Goal: Task Accomplishment & Management: Manage account settings

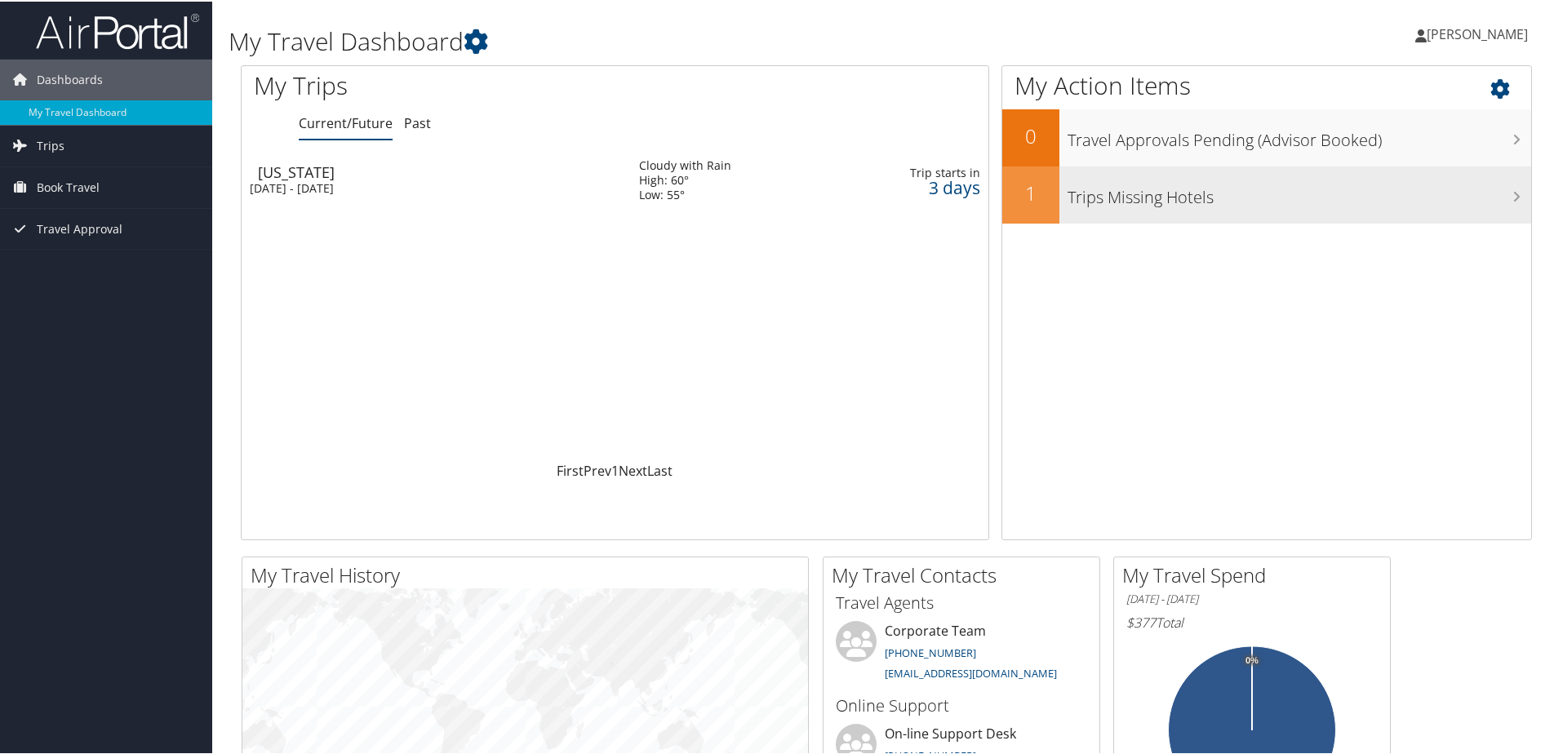
click at [1105, 188] on h3 "Trips Missing Hotels" at bounding box center [1300, 191] width 464 height 31
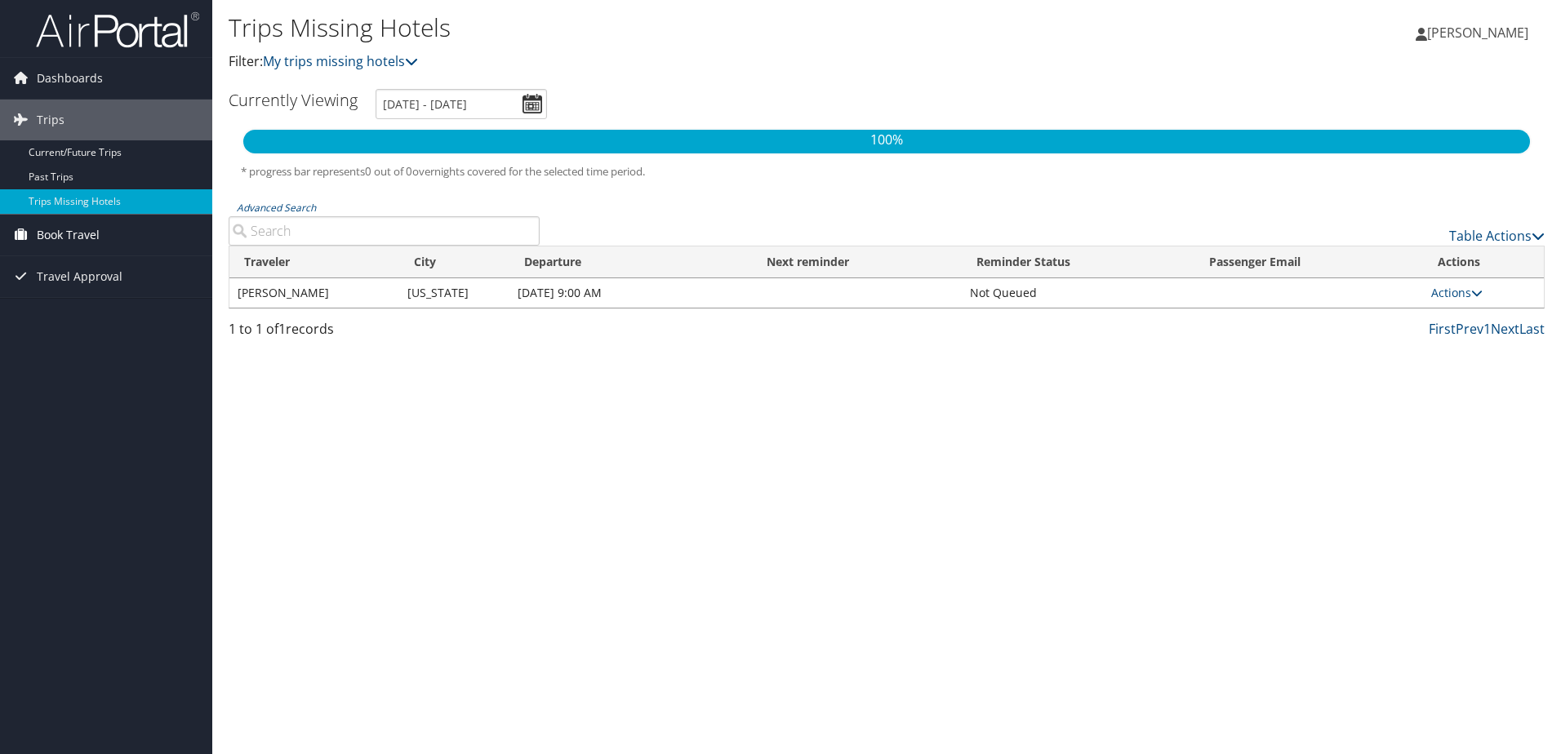
click at [127, 229] on link "Book Travel" at bounding box center [106, 235] width 212 height 41
click at [68, 316] on link "Book/Manage Online Trips" at bounding box center [106, 316] width 212 height 24
click at [109, 346] on span "Travel Approval" at bounding box center [80, 350] width 86 height 41
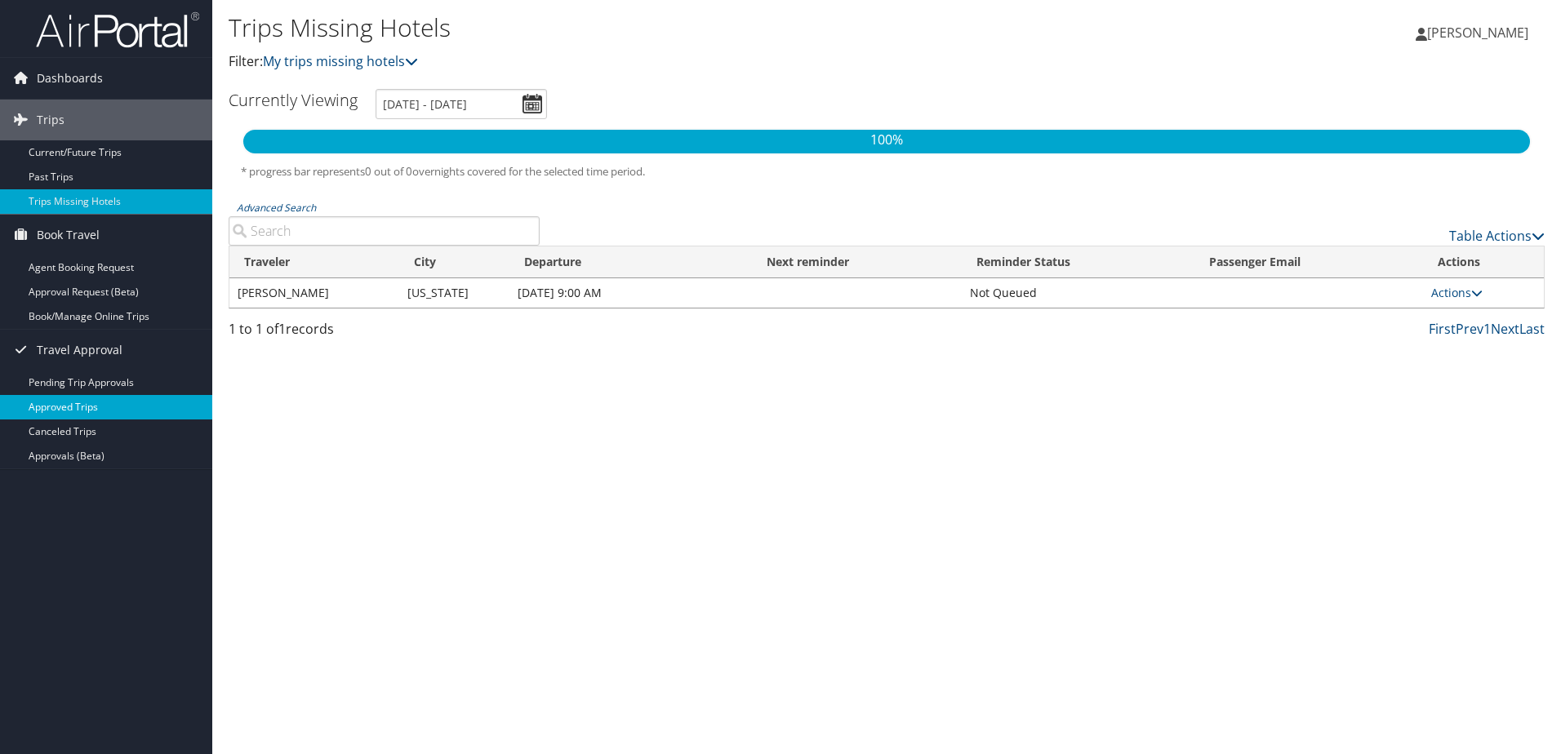
click at [113, 403] on link "Approved Trips" at bounding box center [106, 407] width 212 height 24
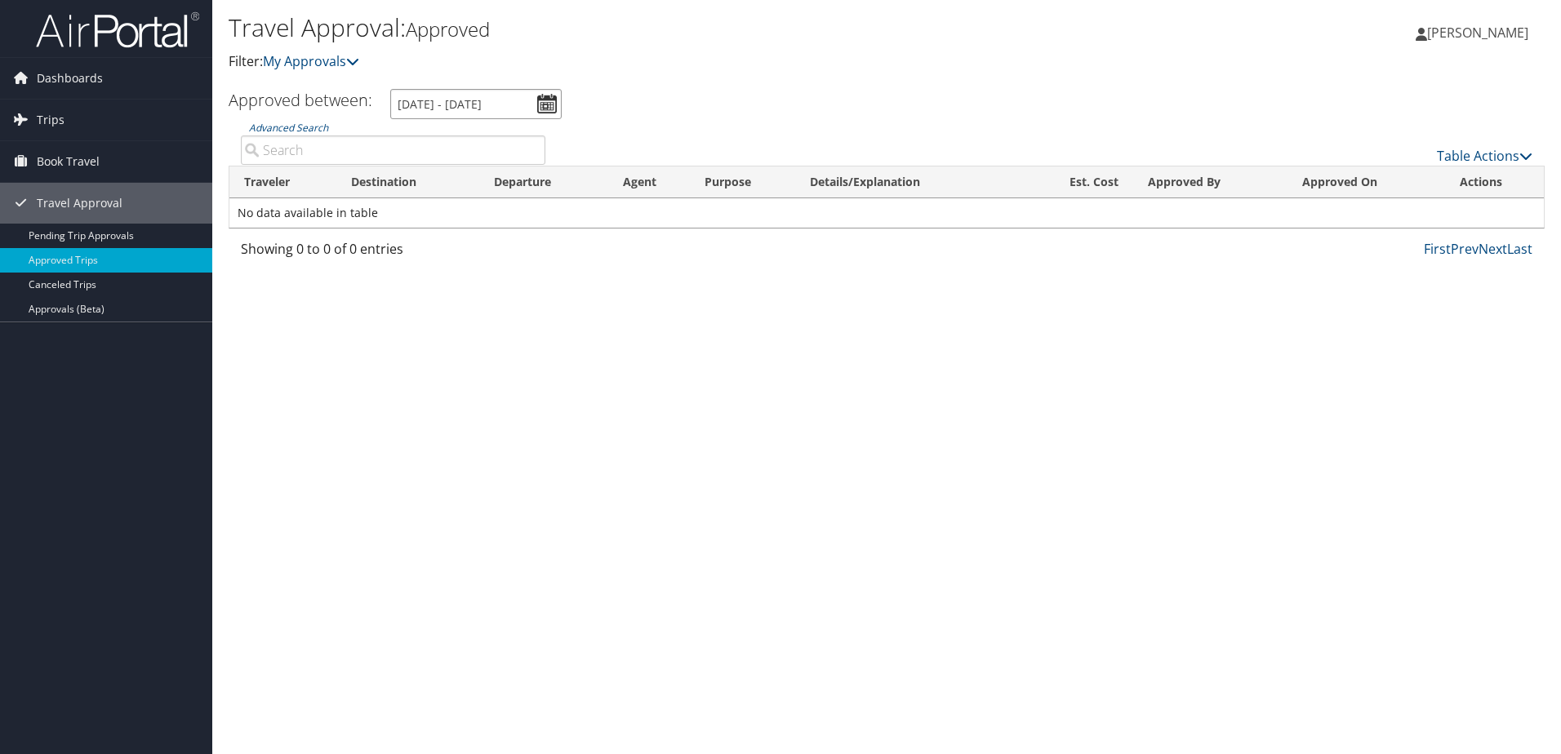
click at [551, 98] on input "9/13/2025 - 10/13/2025" at bounding box center [475, 104] width 171 height 30
click at [135, 127] on link "Trips" at bounding box center [106, 120] width 212 height 41
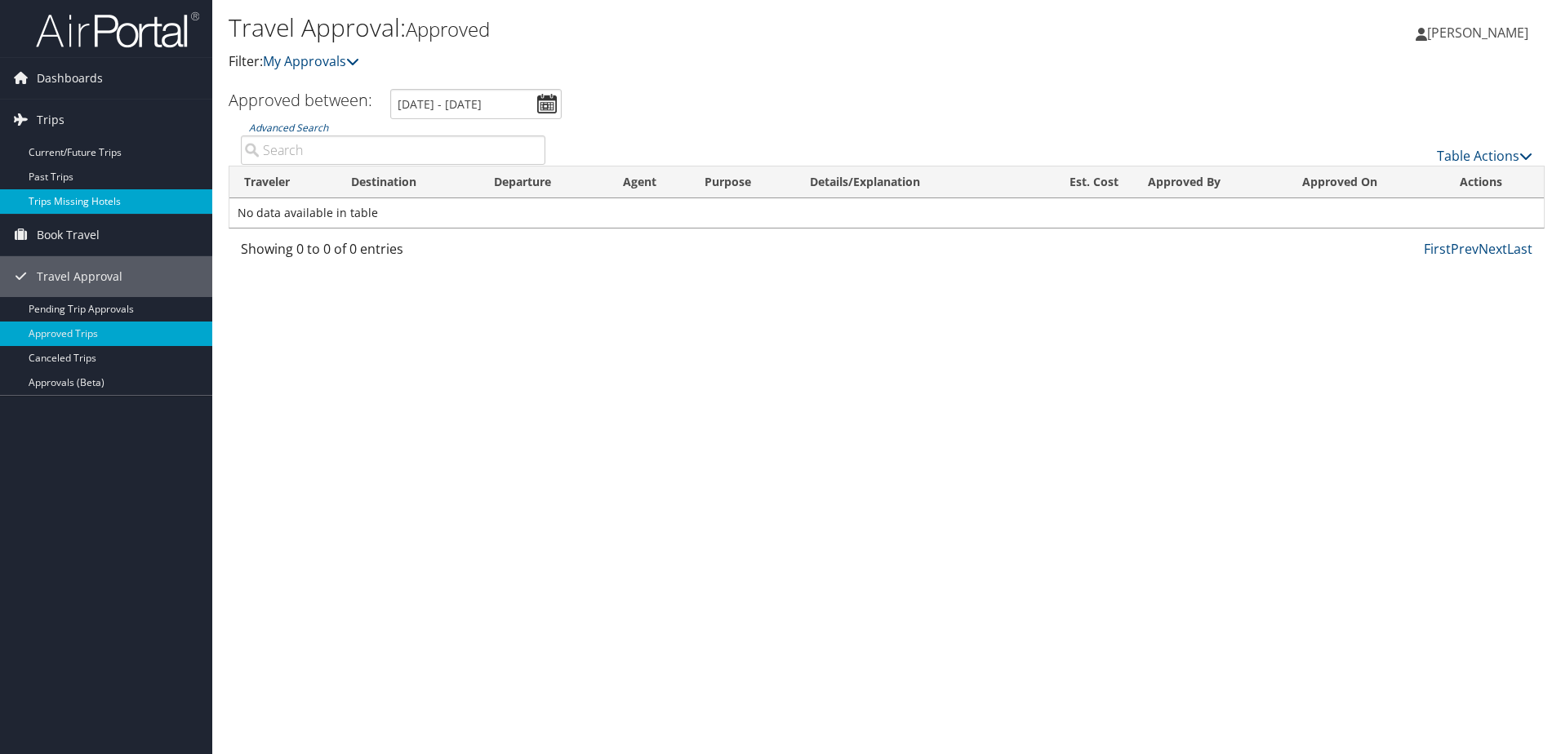
click at [90, 204] on link "Trips Missing Hotels" at bounding box center [106, 201] width 212 height 24
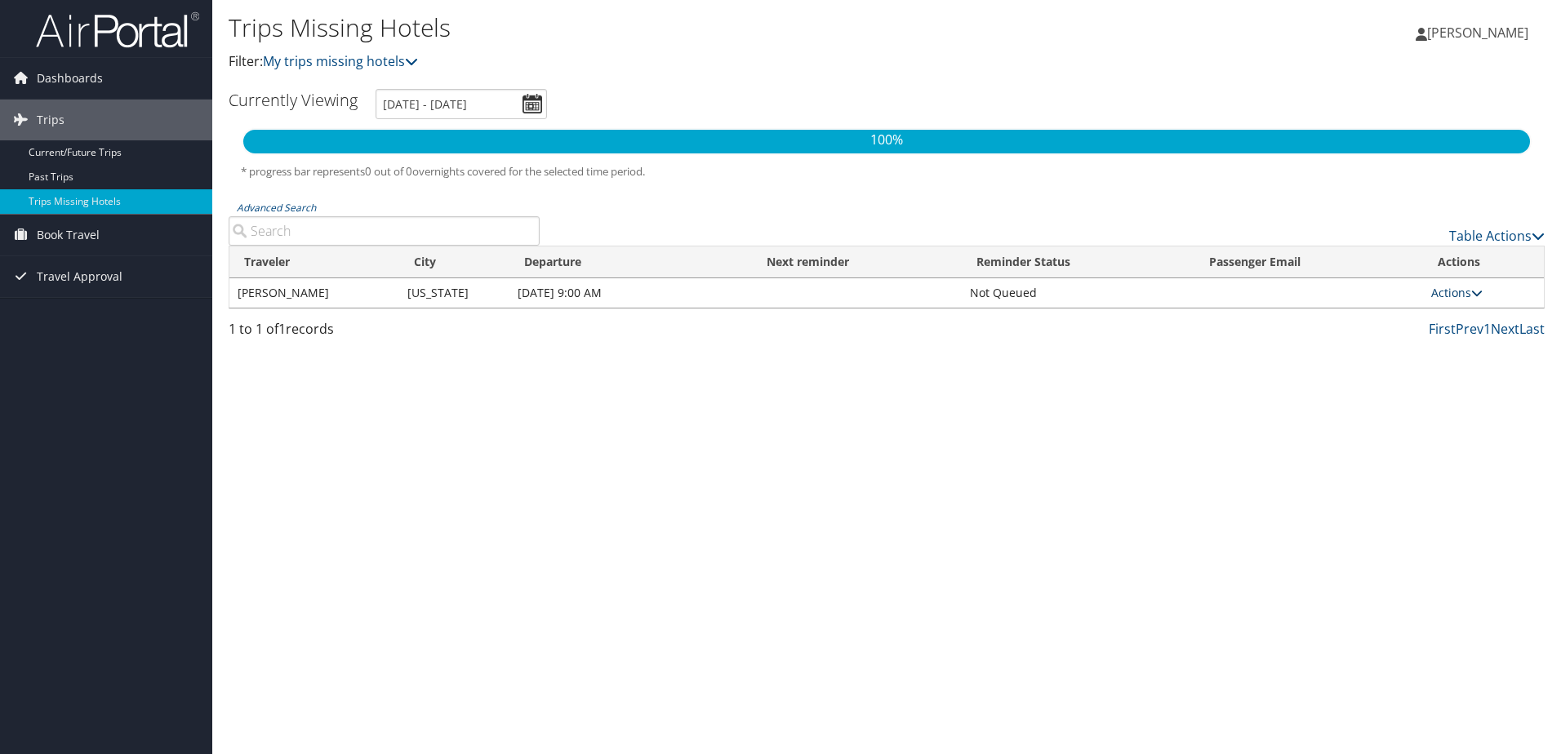
click at [1470, 291] on link "Actions" at bounding box center [1456, 293] width 51 height 16
click at [1428, 369] on link "Attach Hotel" at bounding box center [1423, 372] width 113 height 28
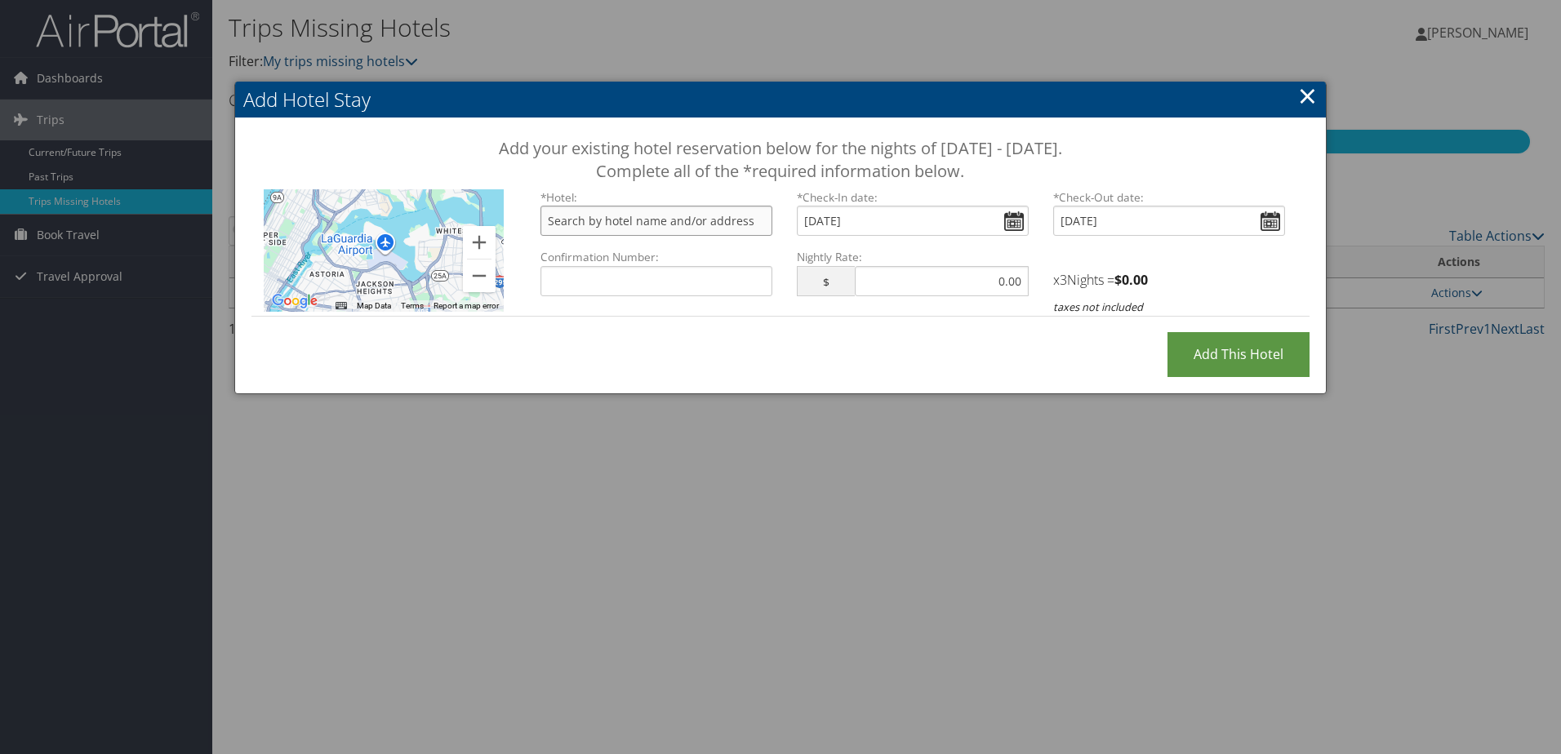
click at [730, 218] on input "text" at bounding box center [656, 221] width 232 height 30
click at [723, 220] on input "text" at bounding box center [656, 221] width 232 height 30
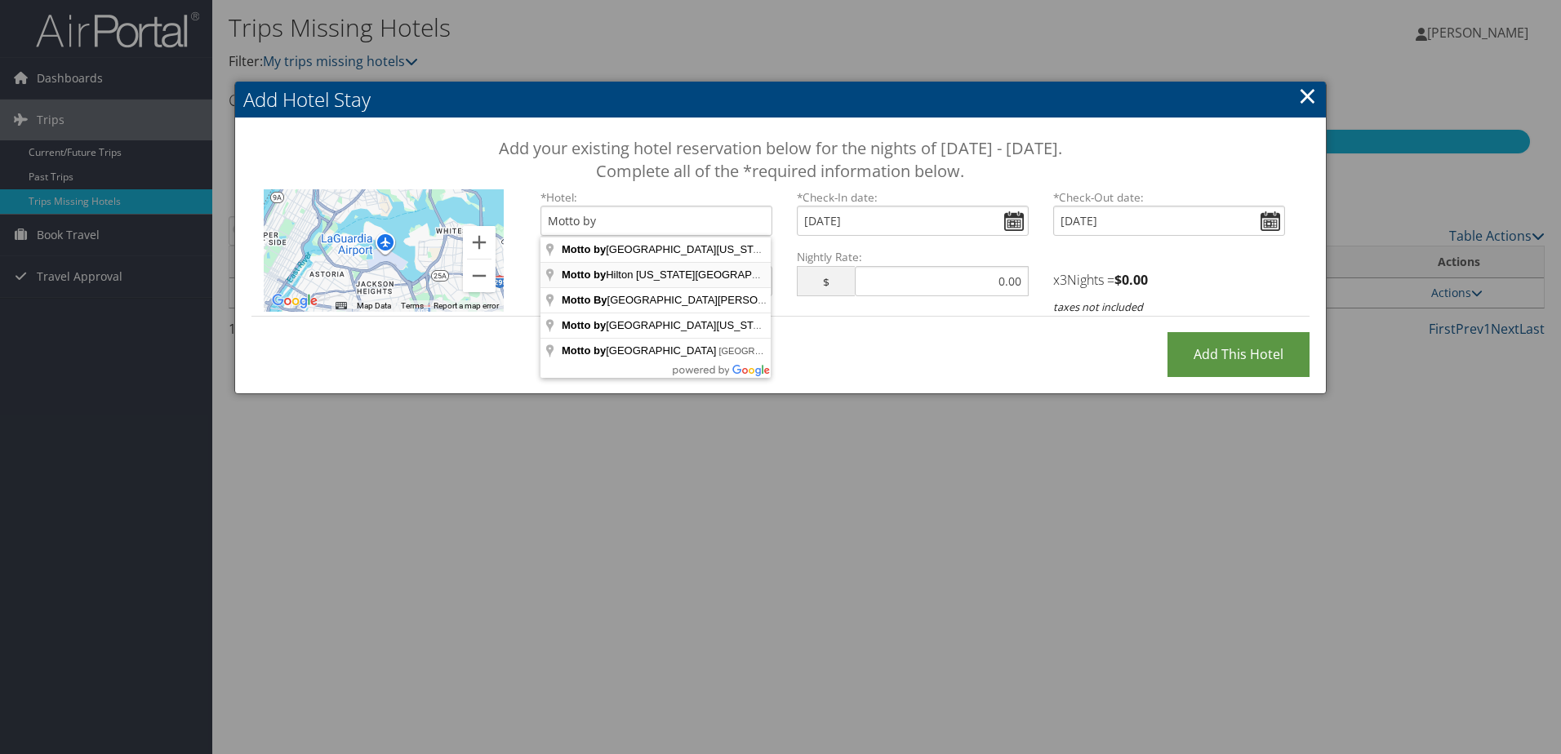
type input "Motto by Hilton New York City Chelsea, W 24 St, New York, NY, USA"
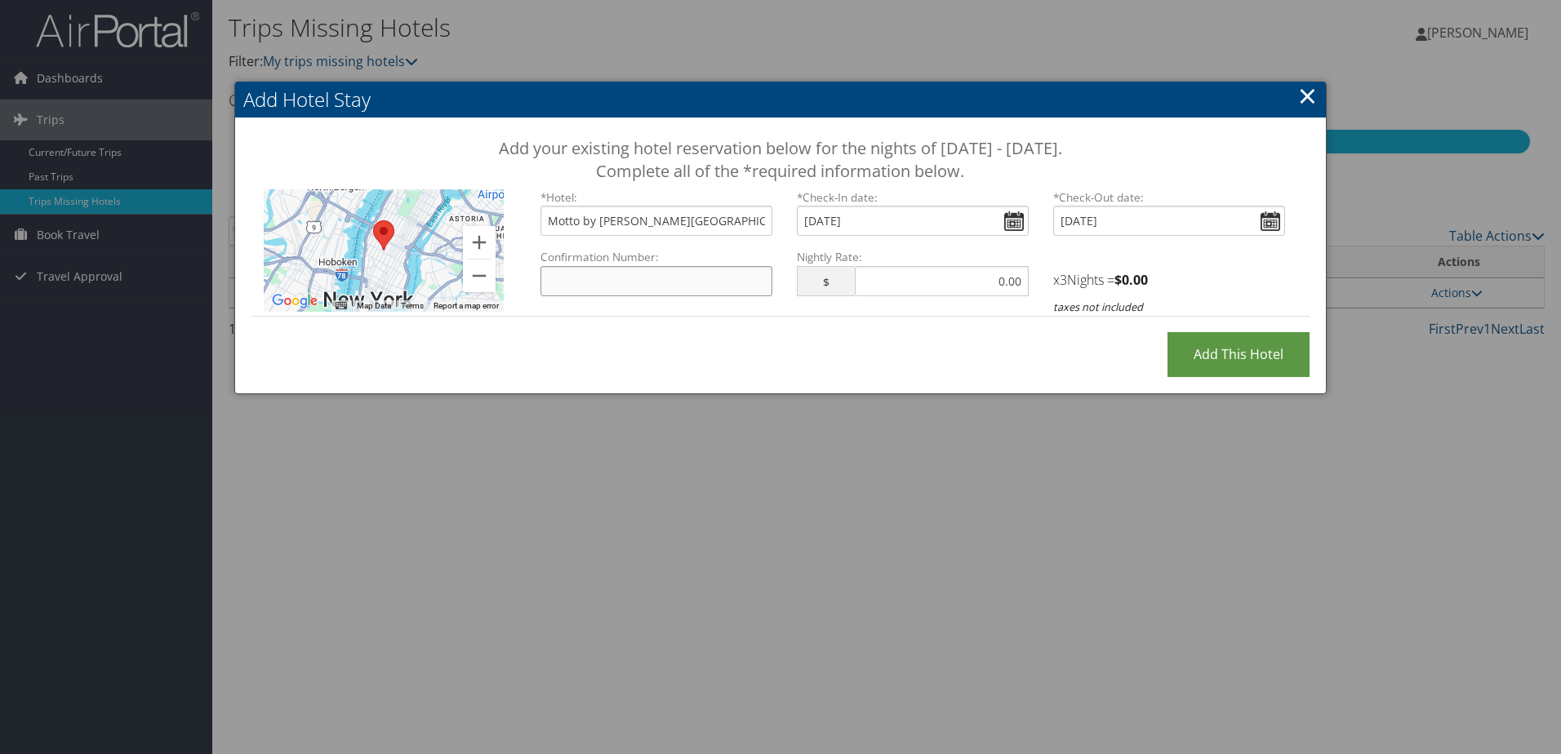
click at [701, 286] on input "Confirmation Number:" at bounding box center [656, 281] width 232 height 30
type input "3338955170"
click at [901, 291] on input "text" at bounding box center [942, 281] width 174 height 30
click at [912, 284] on input "text" at bounding box center [942, 281] width 174 height 30
type input "481.96"
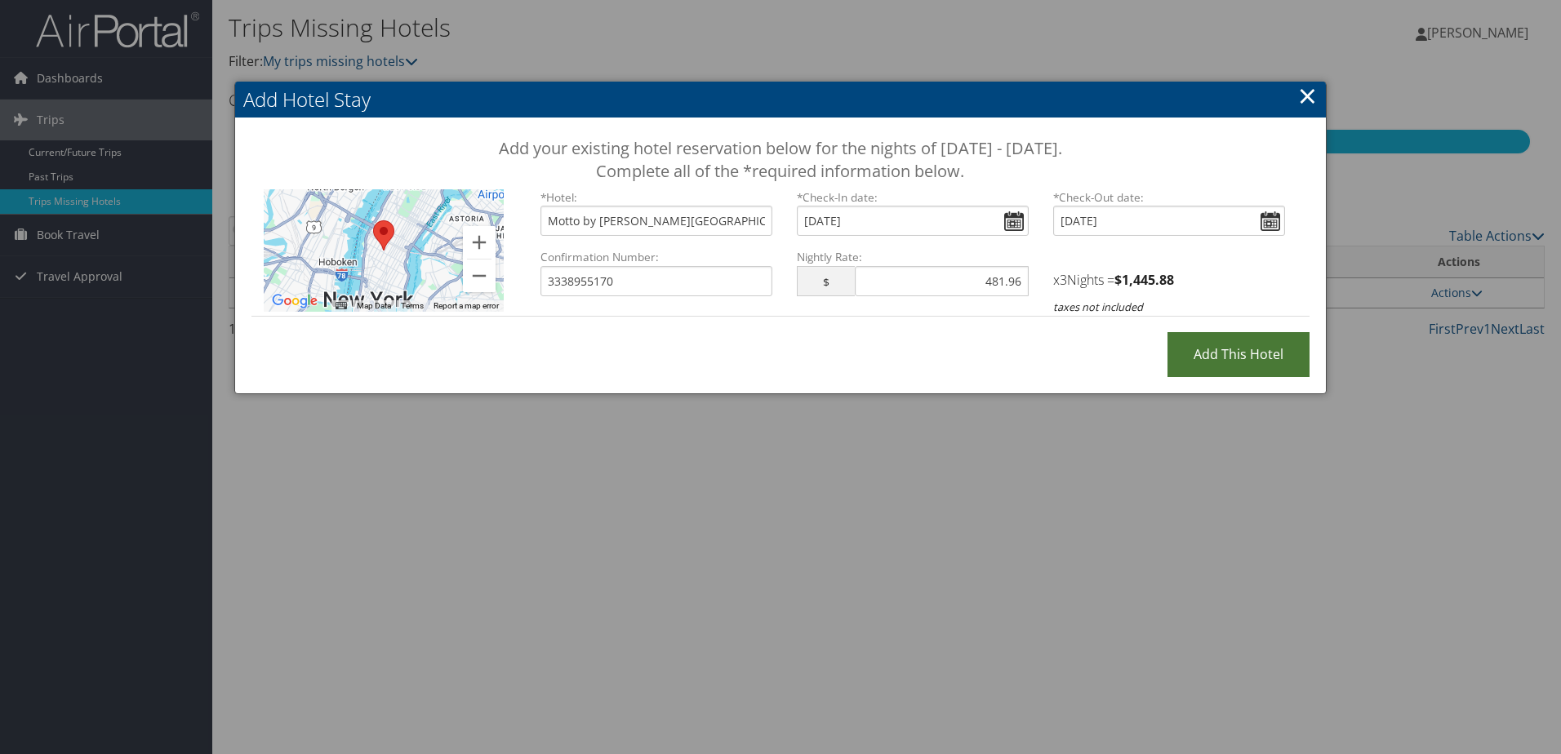
click at [1197, 347] on input "Add this Hotel" at bounding box center [1238, 354] width 142 height 45
type input "Processing..."
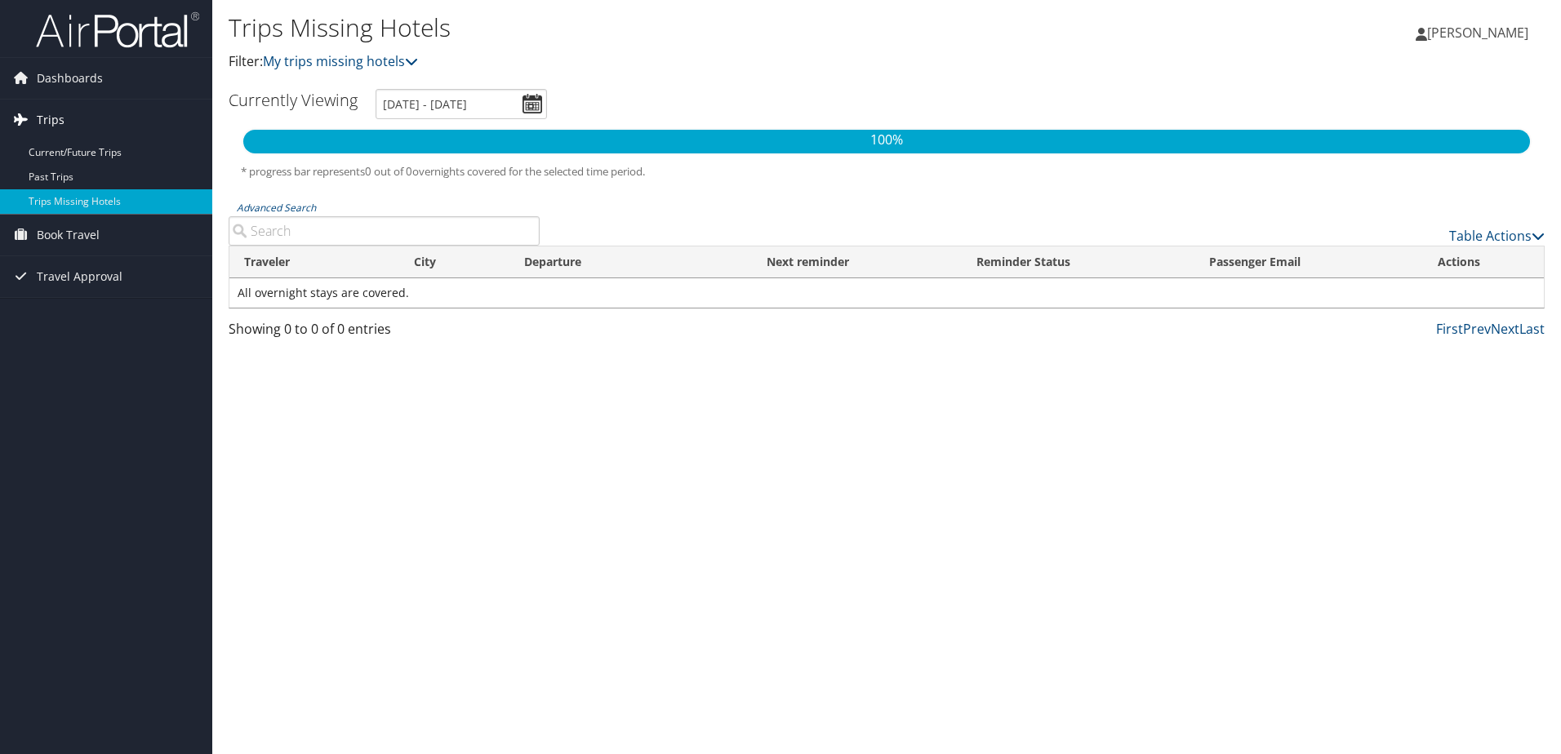
click at [100, 124] on link "Trips" at bounding box center [106, 120] width 212 height 41
click at [100, 123] on link "Trips" at bounding box center [106, 120] width 212 height 41
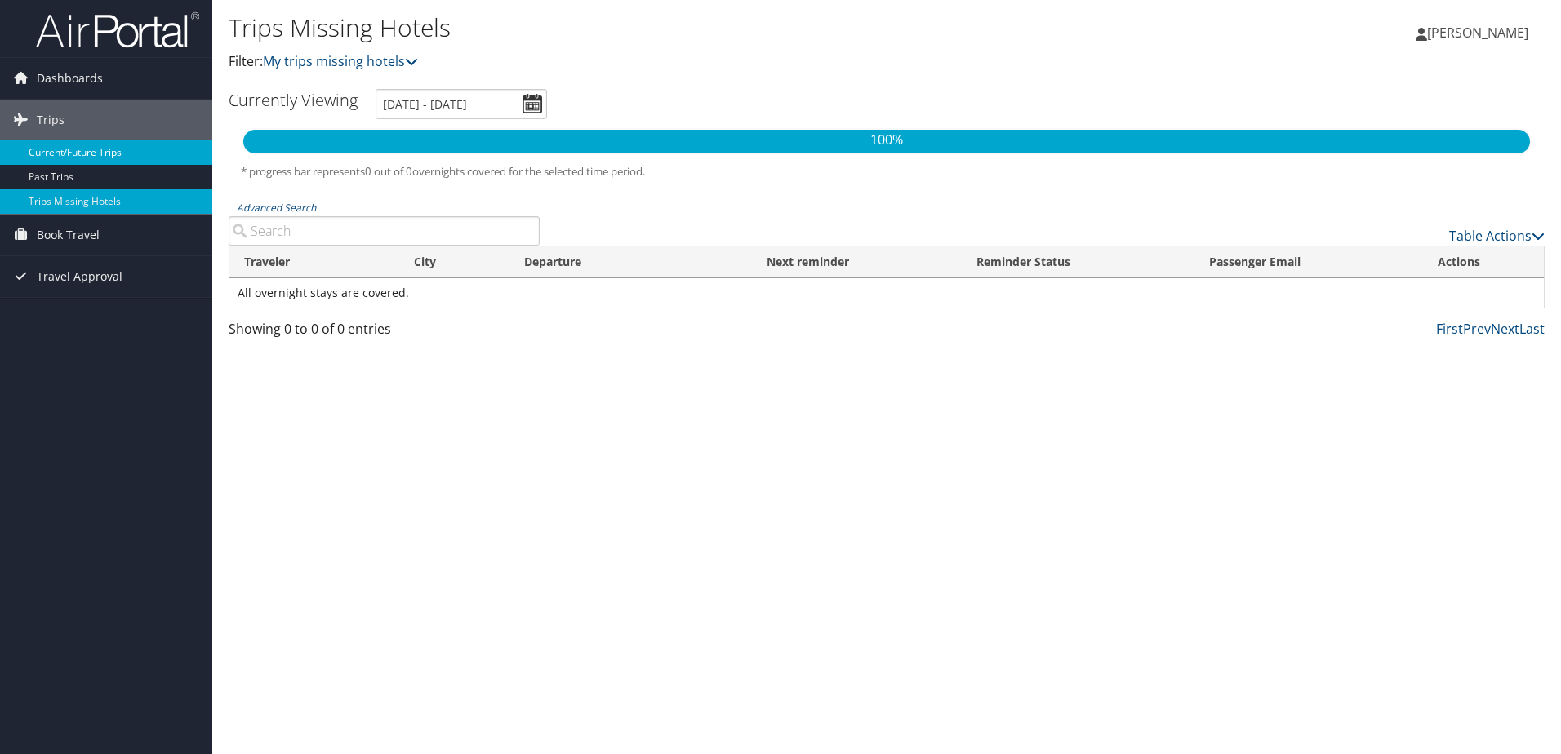
click at [91, 148] on link "Current/Future Trips" at bounding box center [106, 152] width 212 height 24
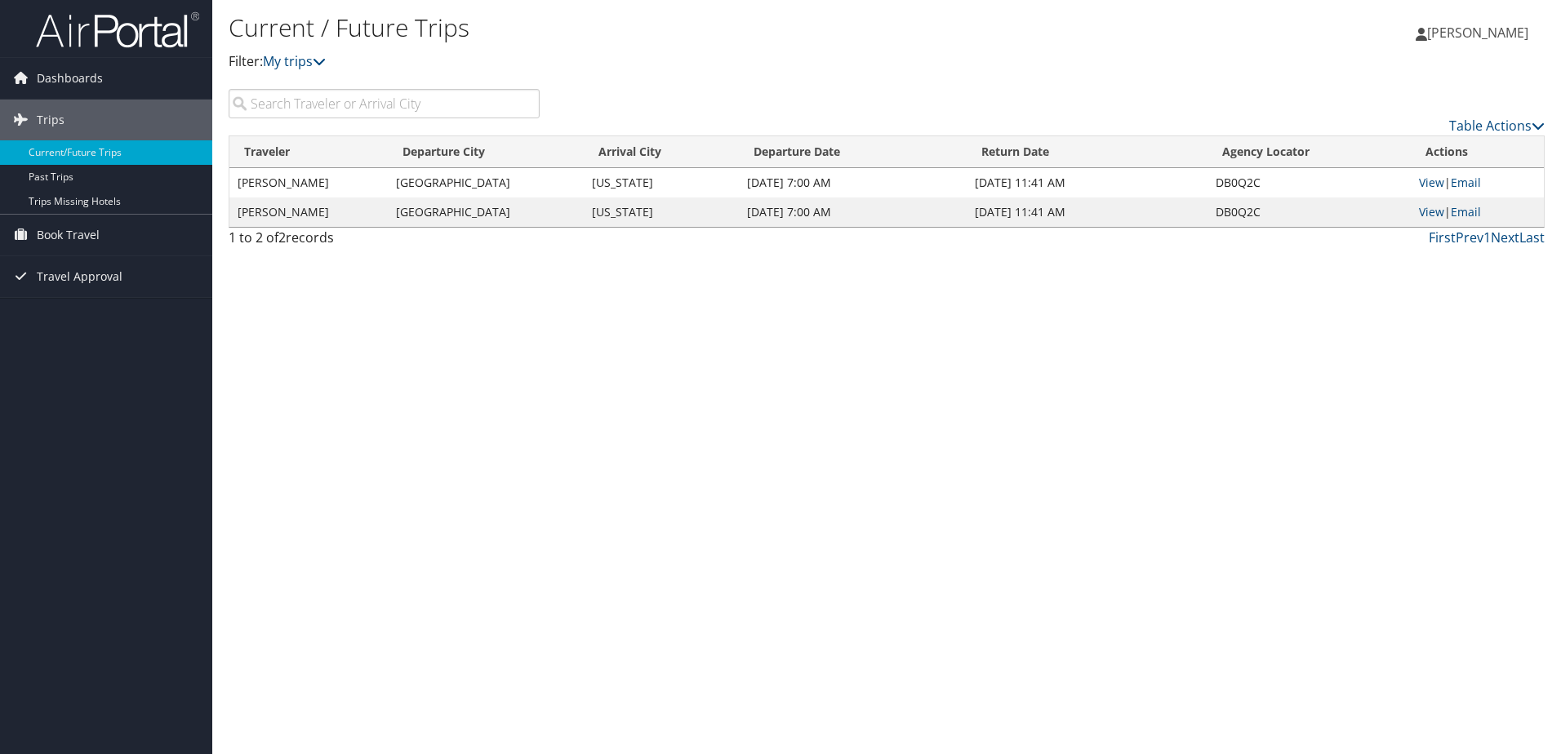
click at [743, 615] on div "Current / Future Trips Filter: My trips Paige Kovacs Paige Kovacs My Settings T…" at bounding box center [886, 377] width 1348 height 754
click at [110, 74] on link "Dashboards" at bounding box center [106, 78] width 212 height 41
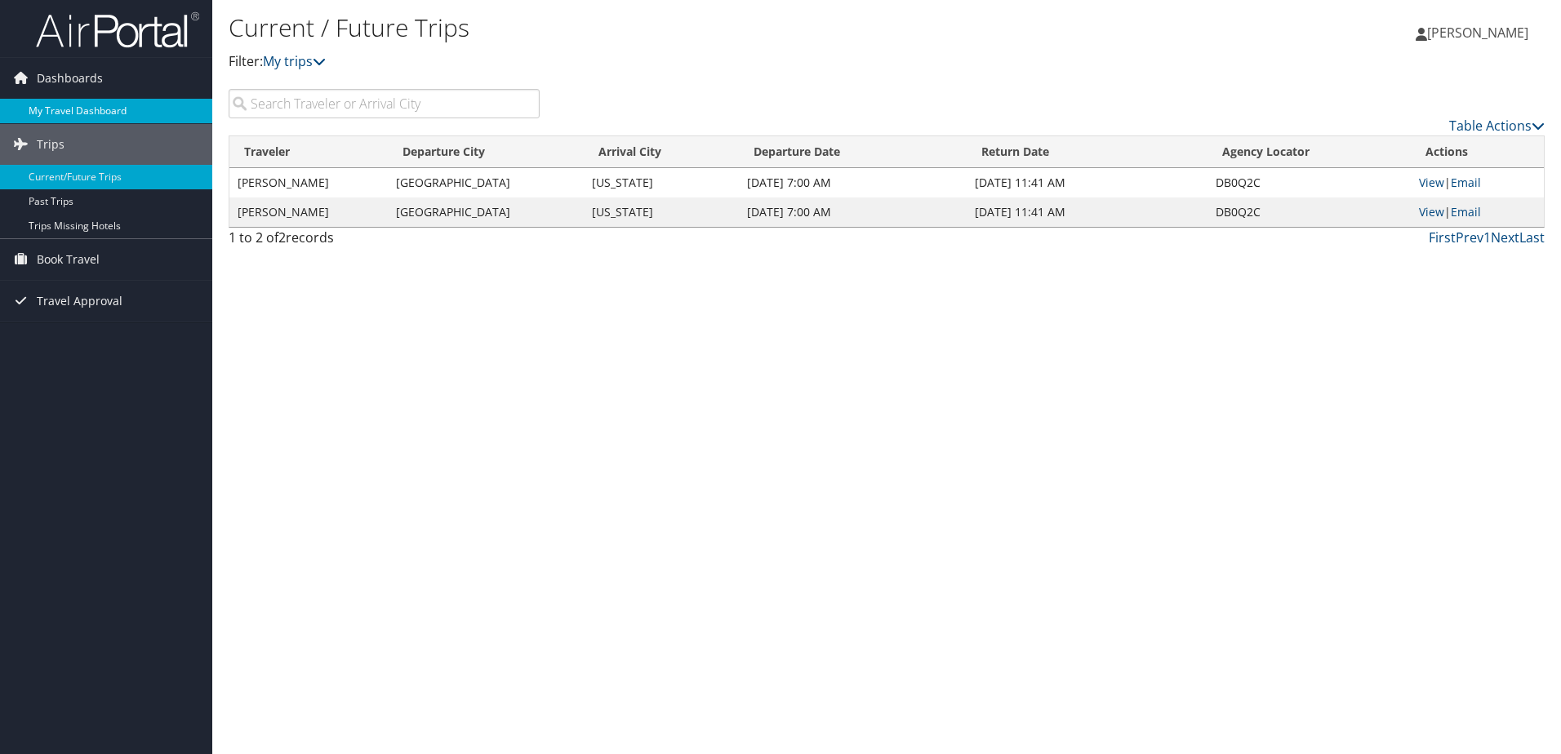
click at [107, 113] on link "My Travel Dashboard" at bounding box center [106, 111] width 212 height 24
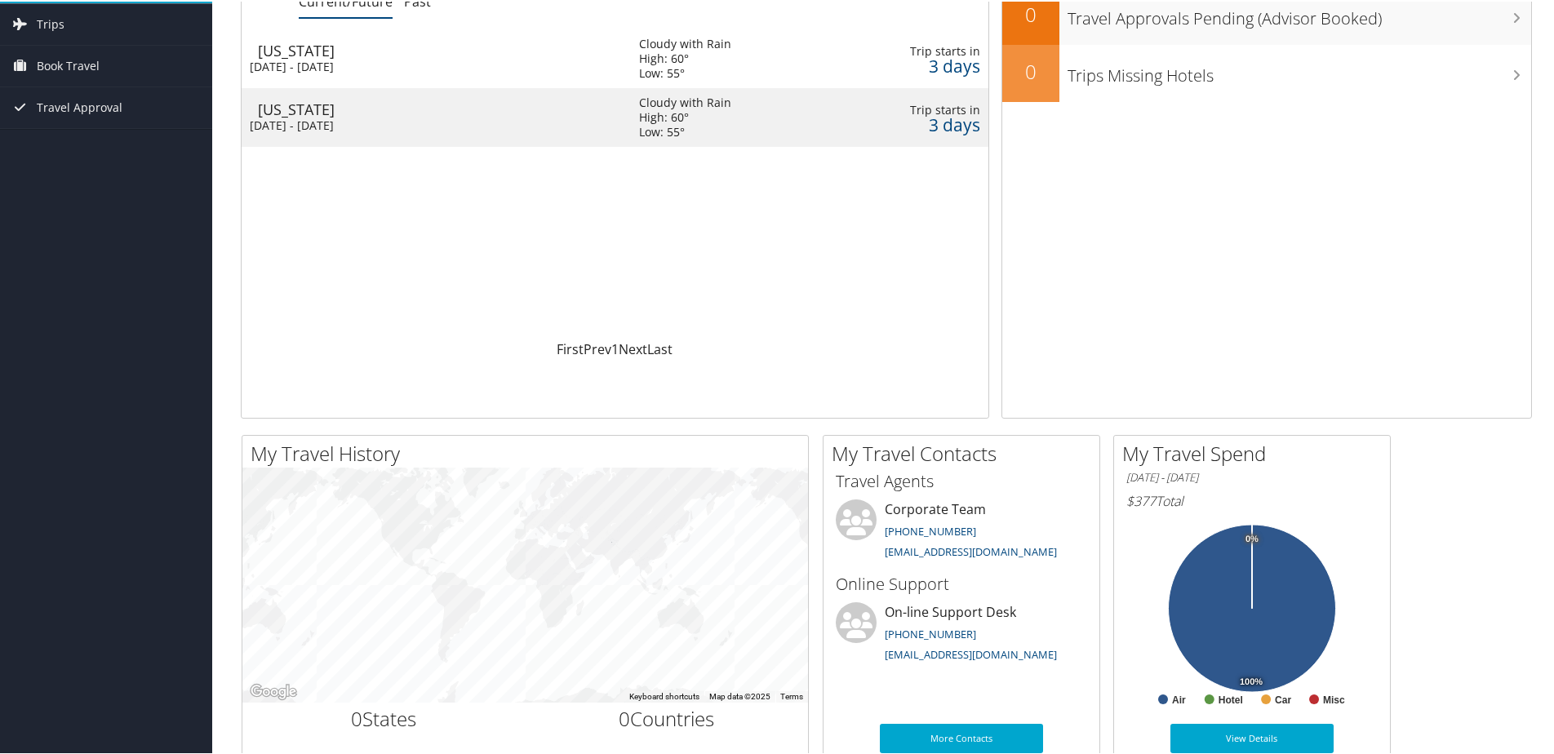
scroll to position [163, 0]
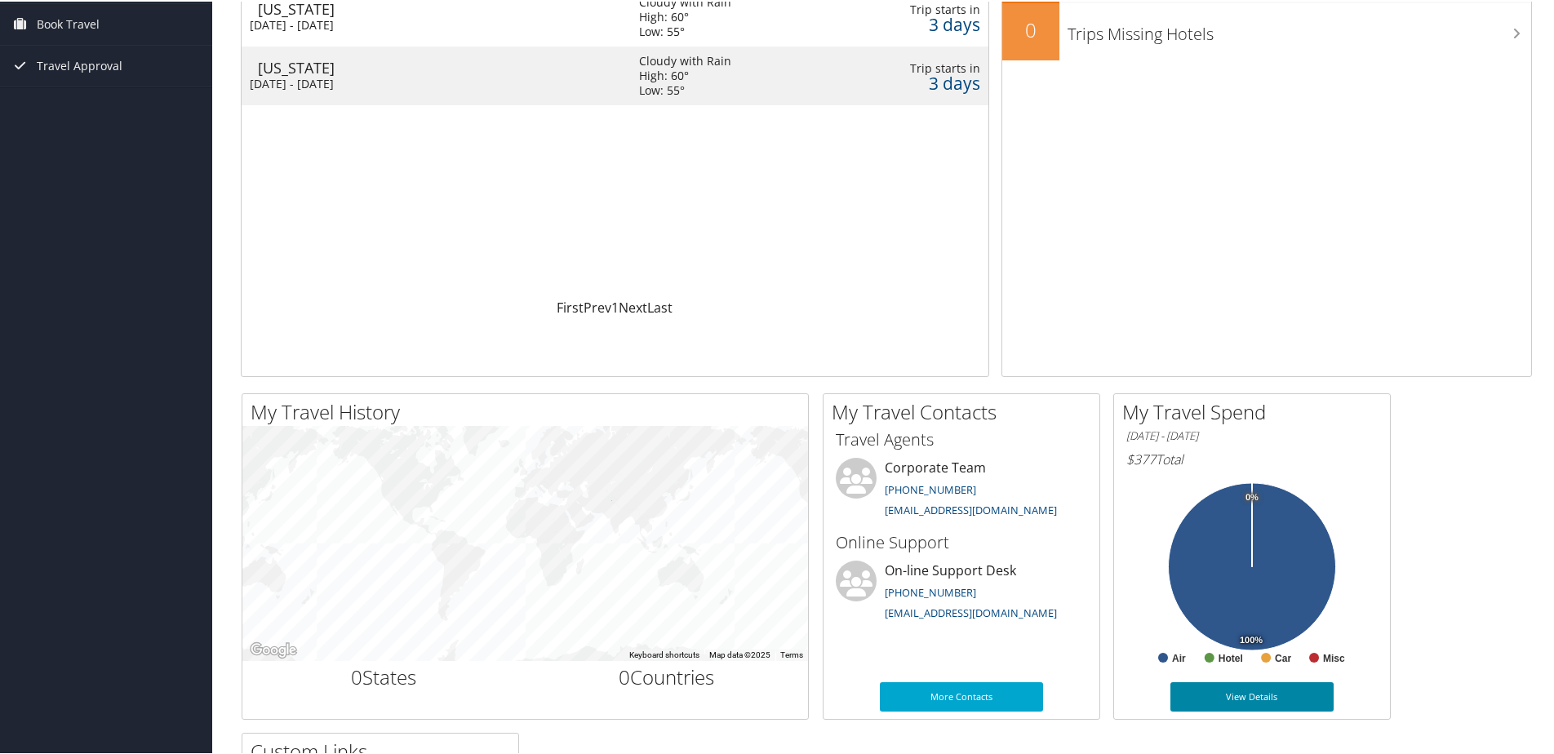
click at [1246, 701] on link "View Details" at bounding box center [1251, 695] width 163 height 29
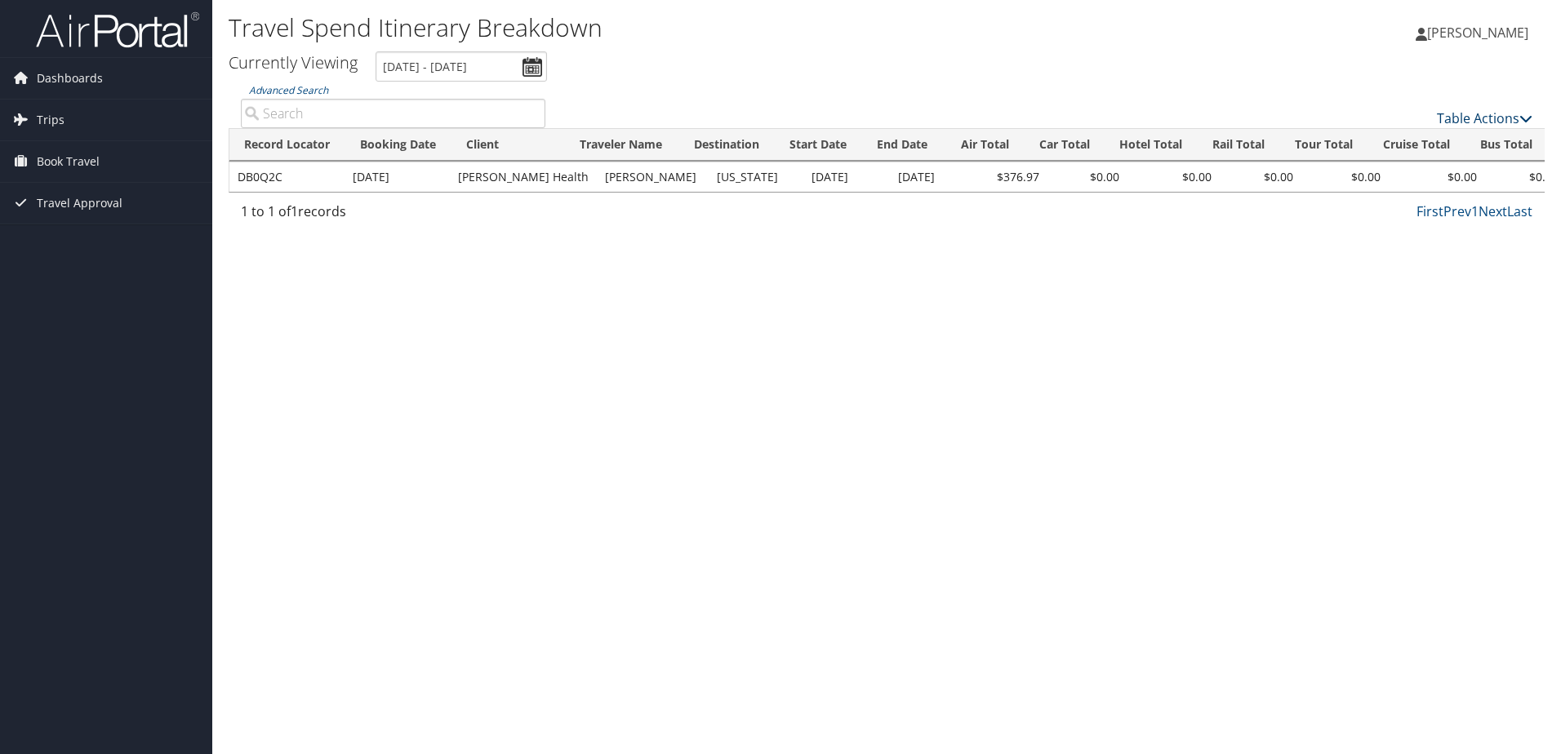
click at [1485, 122] on link "Table Actions" at bounding box center [1484, 118] width 95 height 18
click at [1262, 282] on div at bounding box center [780, 377] width 1561 height 754
